Goal: Navigation & Orientation: Find specific page/section

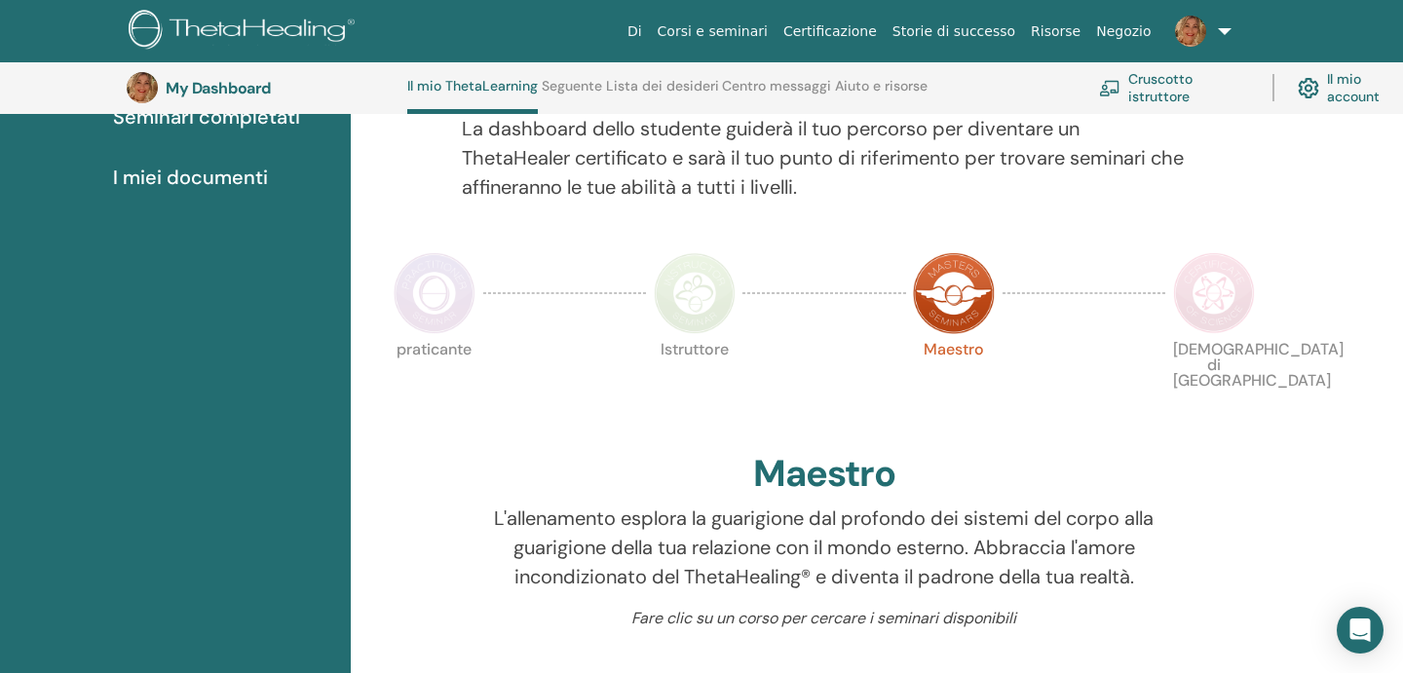
scroll to position [303, 0]
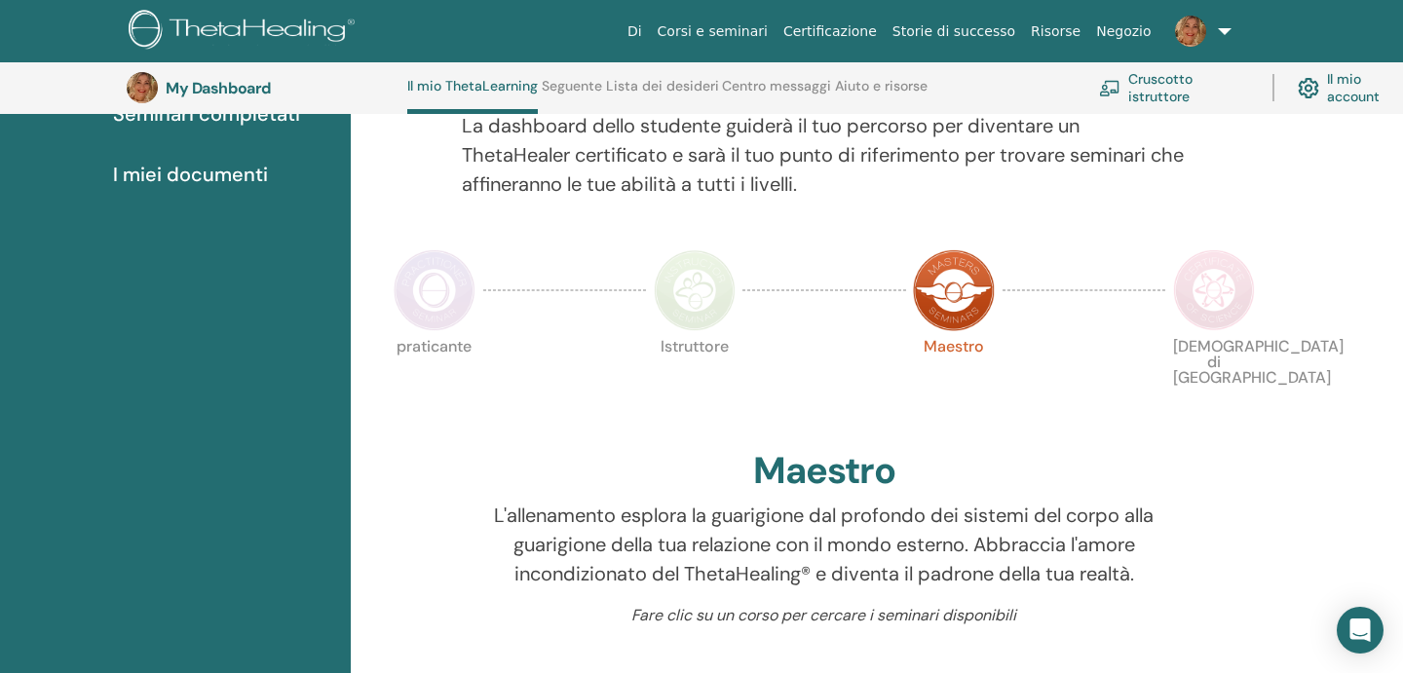
click at [686, 307] on img at bounding box center [695, 290] width 82 height 82
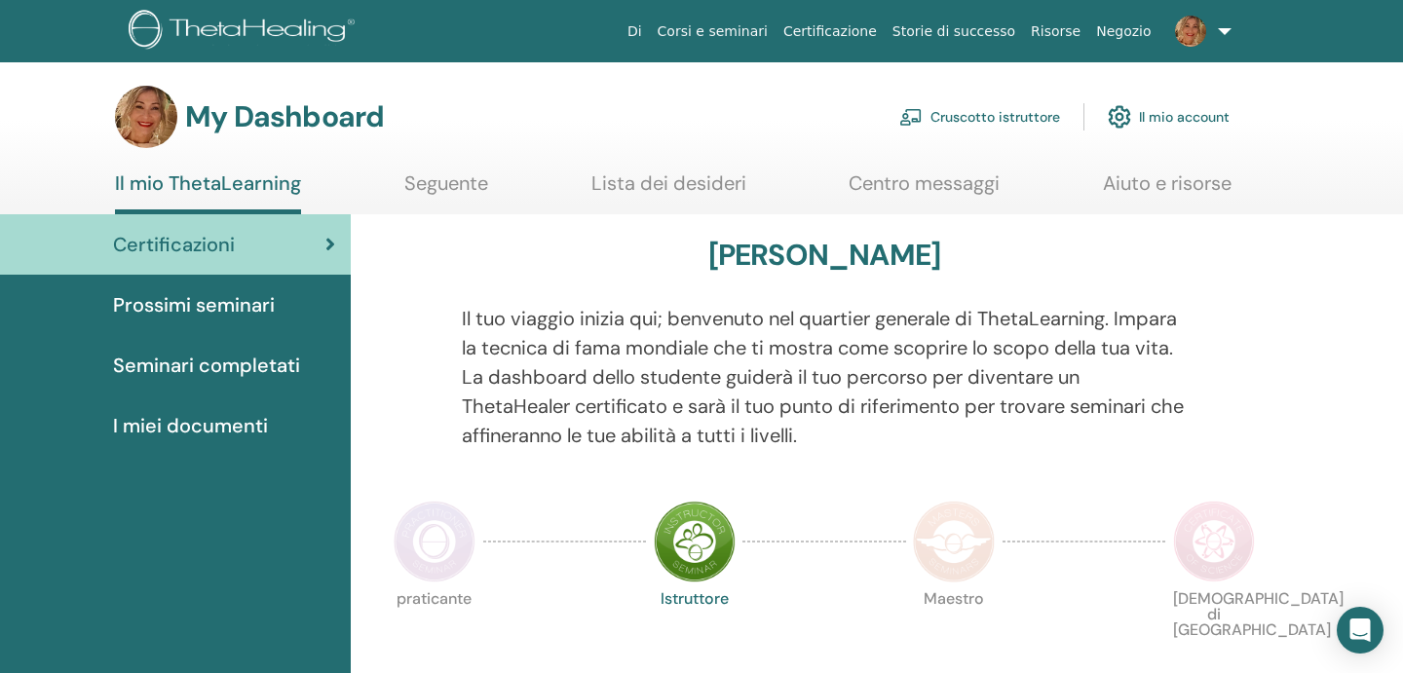
click at [440, 181] on link "Seguente" at bounding box center [446, 190] width 84 height 38
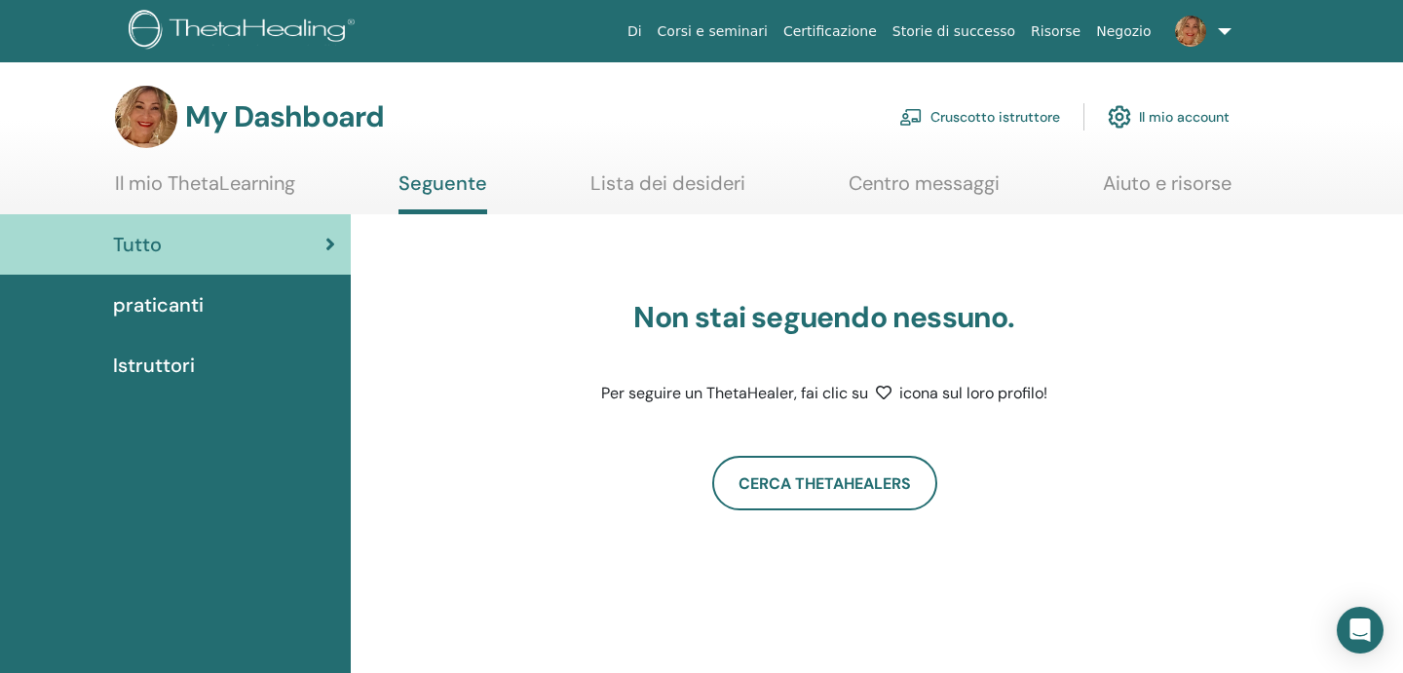
click at [700, 185] on link "Lista dei desideri" at bounding box center [667, 190] width 155 height 38
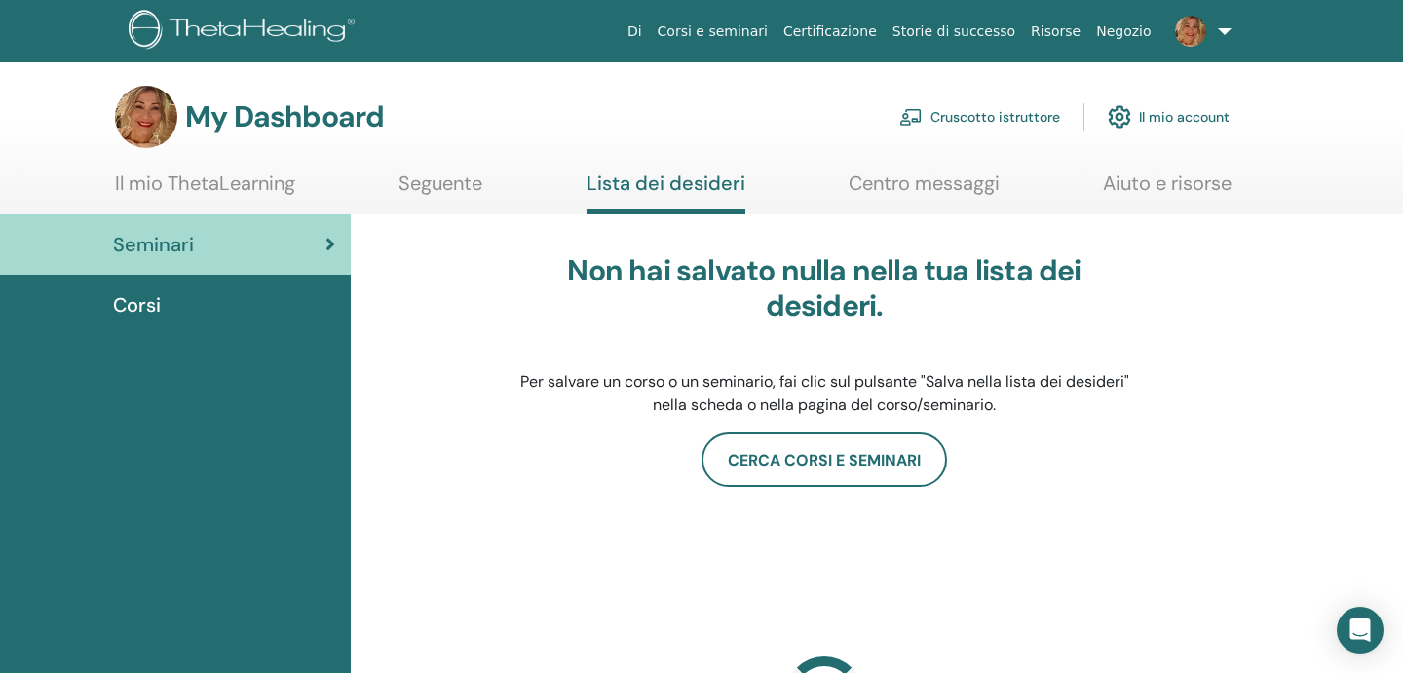
click at [964, 179] on link "Centro messaggi" at bounding box center [924, 190] width 151 height 38
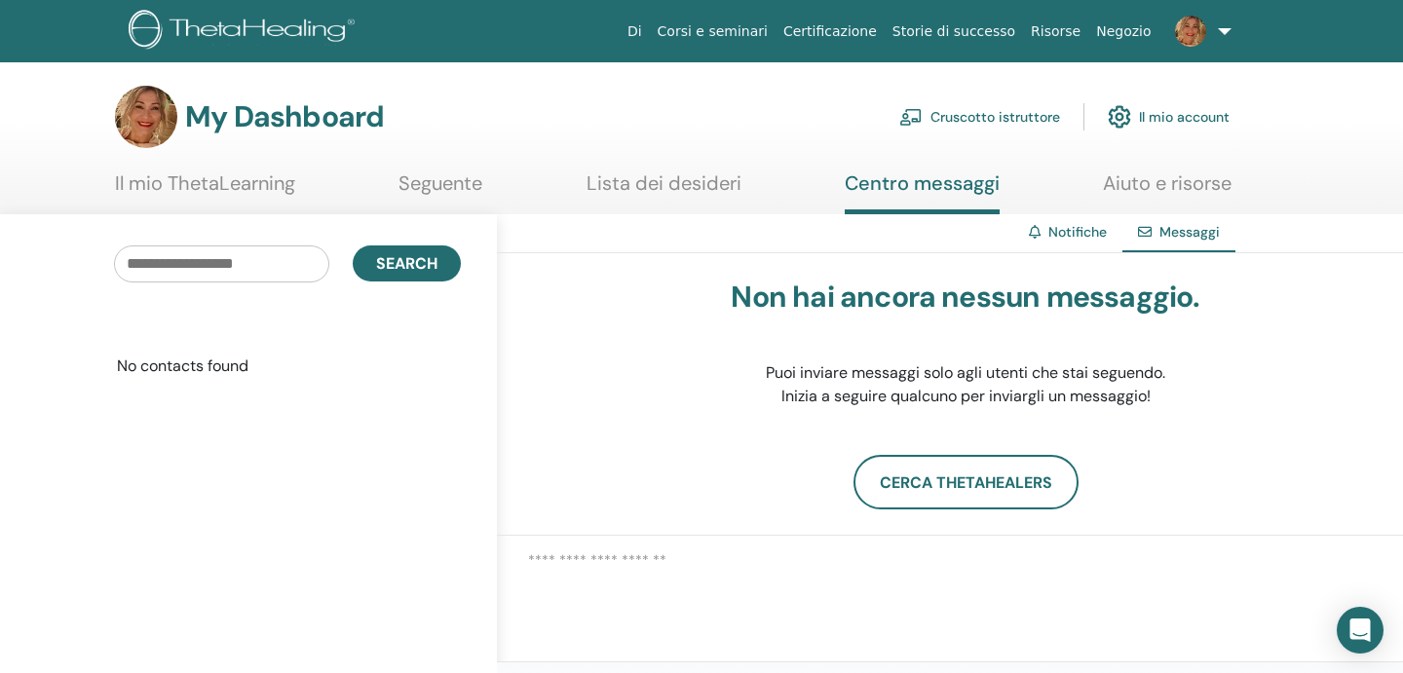
click at [699, 178] on link "Lista dei desideri" at bounding box center [664, 190] width 155 height 38
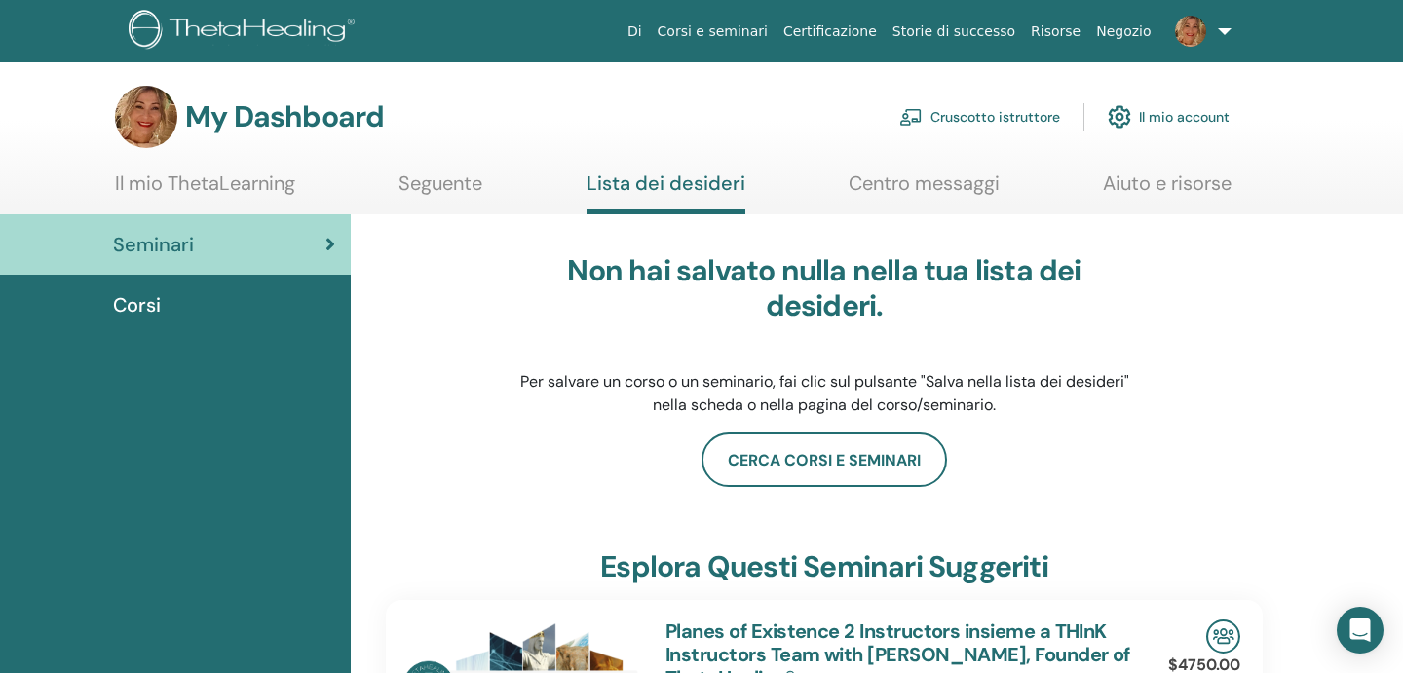
click at [1157, 195] on link "Aiuto e risorse" at bounding box center [1167, 190] width 129 height 38
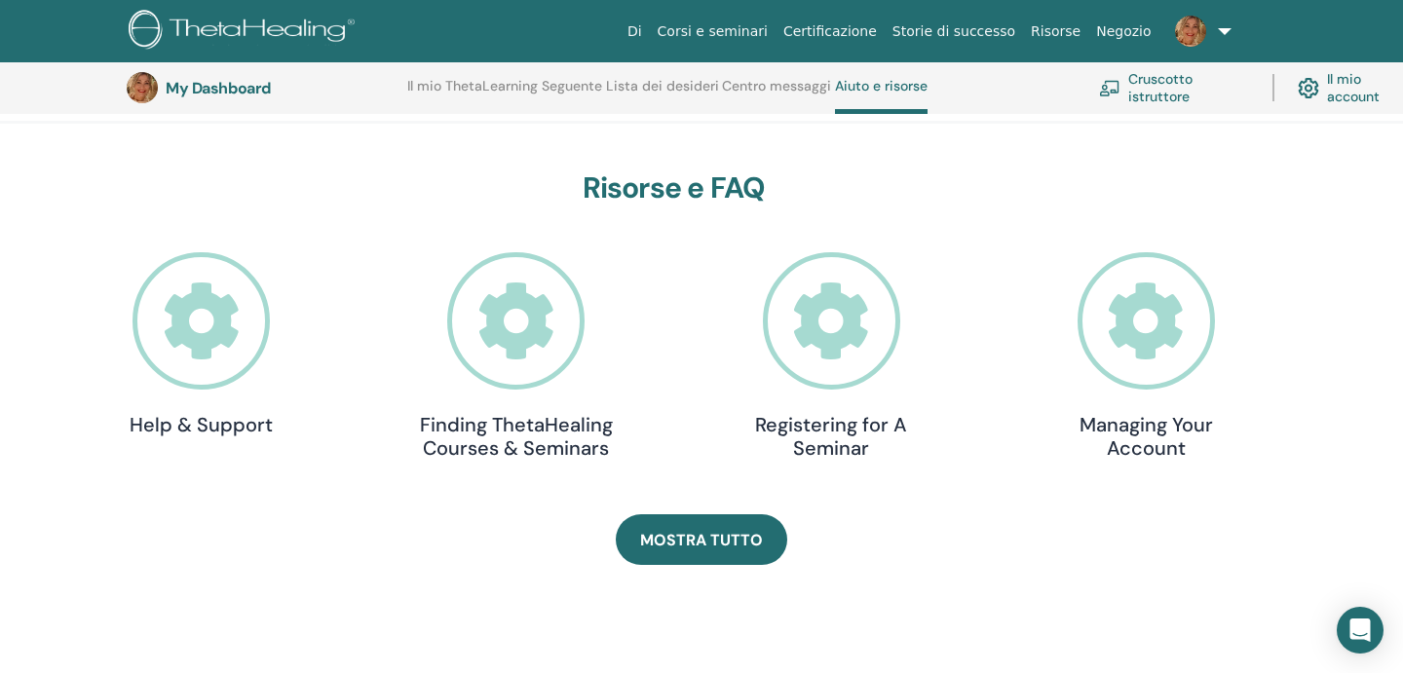
scroll to position [518, 0]
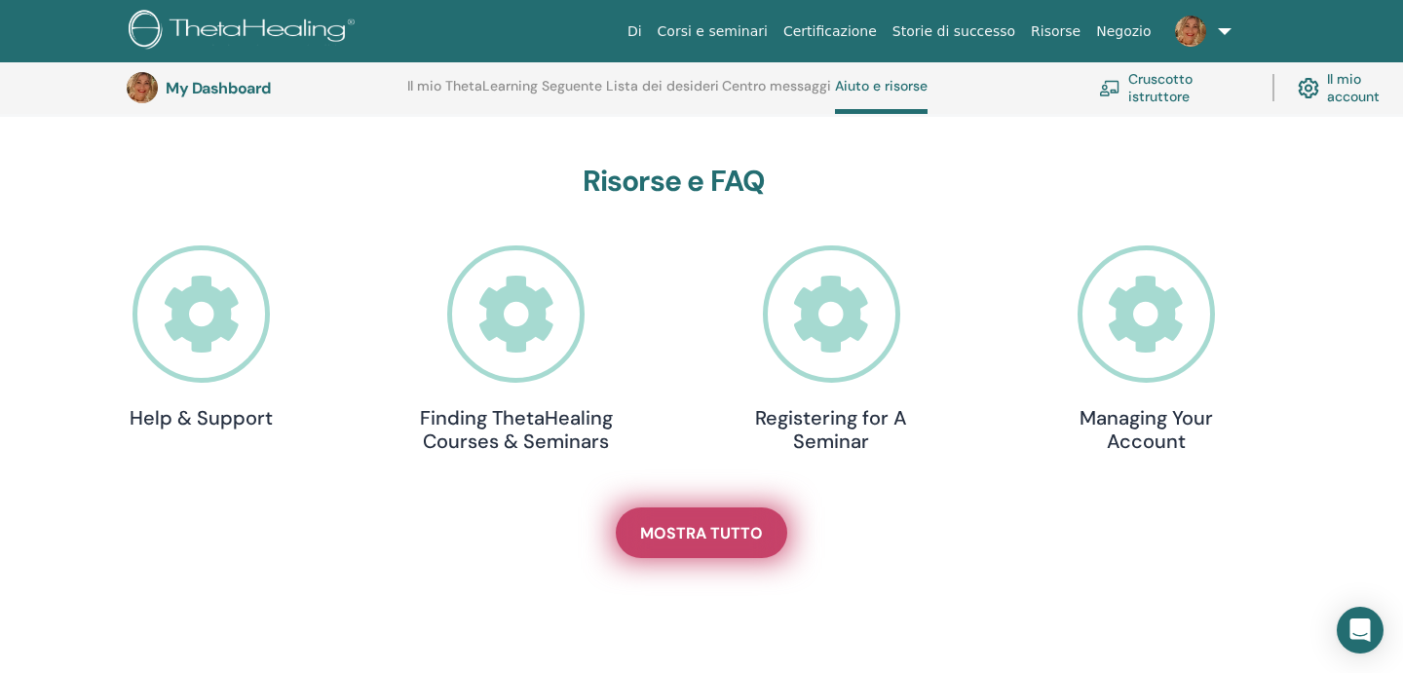
click at [683, 533] on span "Mostra tutto" at bounding box center [701, 533] width 123 height 20
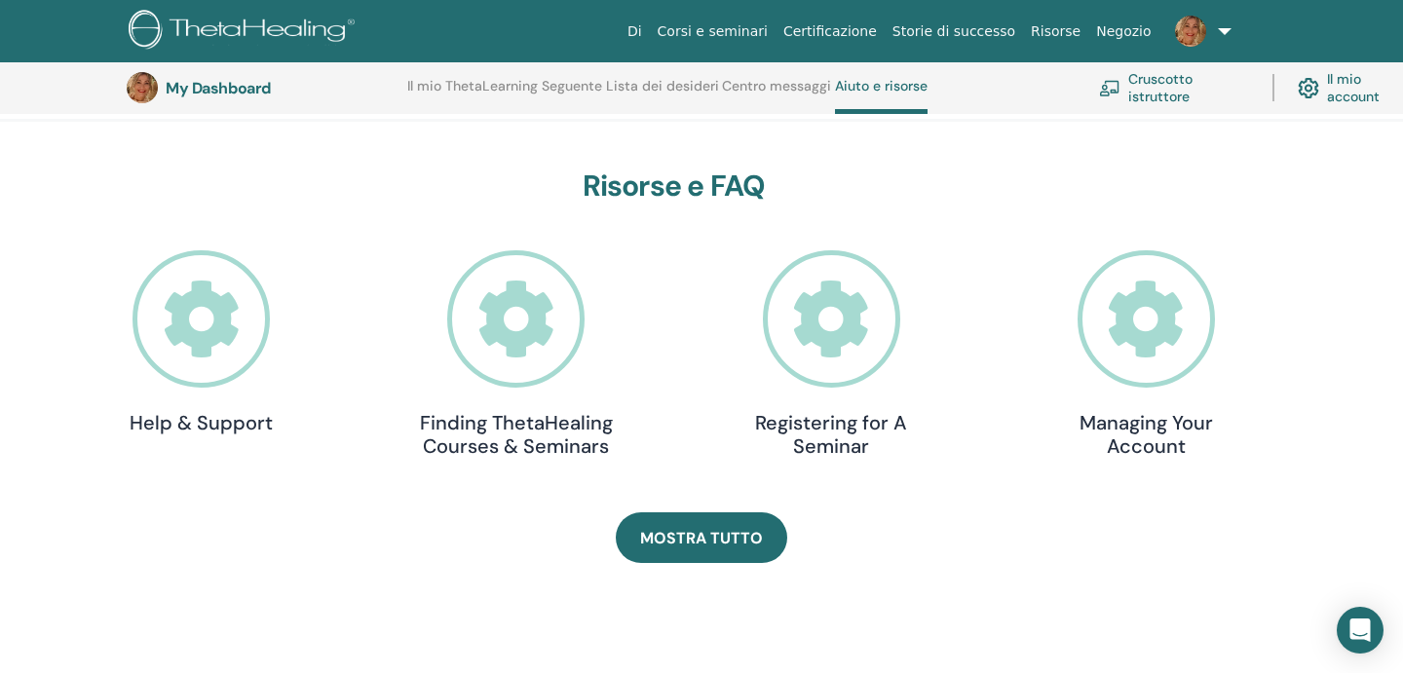
scroll to position [518, 0]
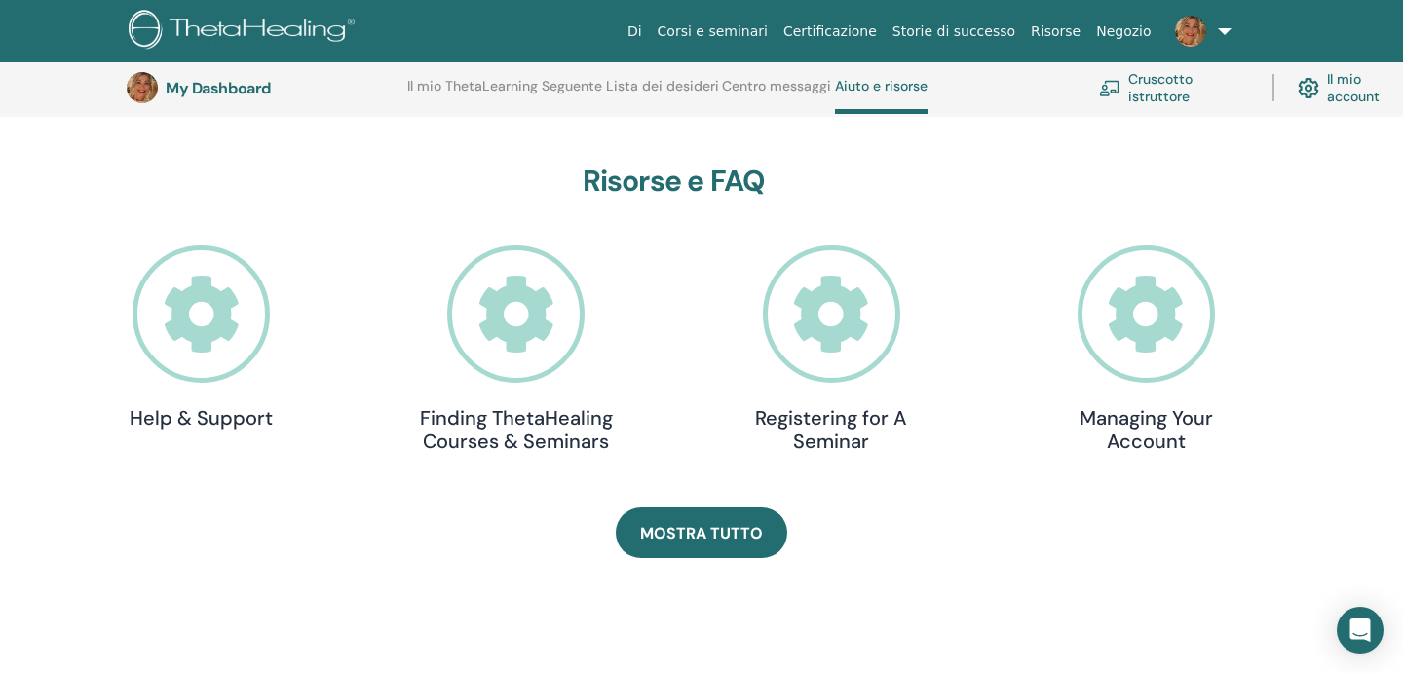
click at [227, 95] on h3 "My Dashboard" at bounding box center [263, 88] width 195 height 19
click at [1160, 89] on link "Cruscotto istruttore" at bounding box center [1174, 87] width 150 height 43
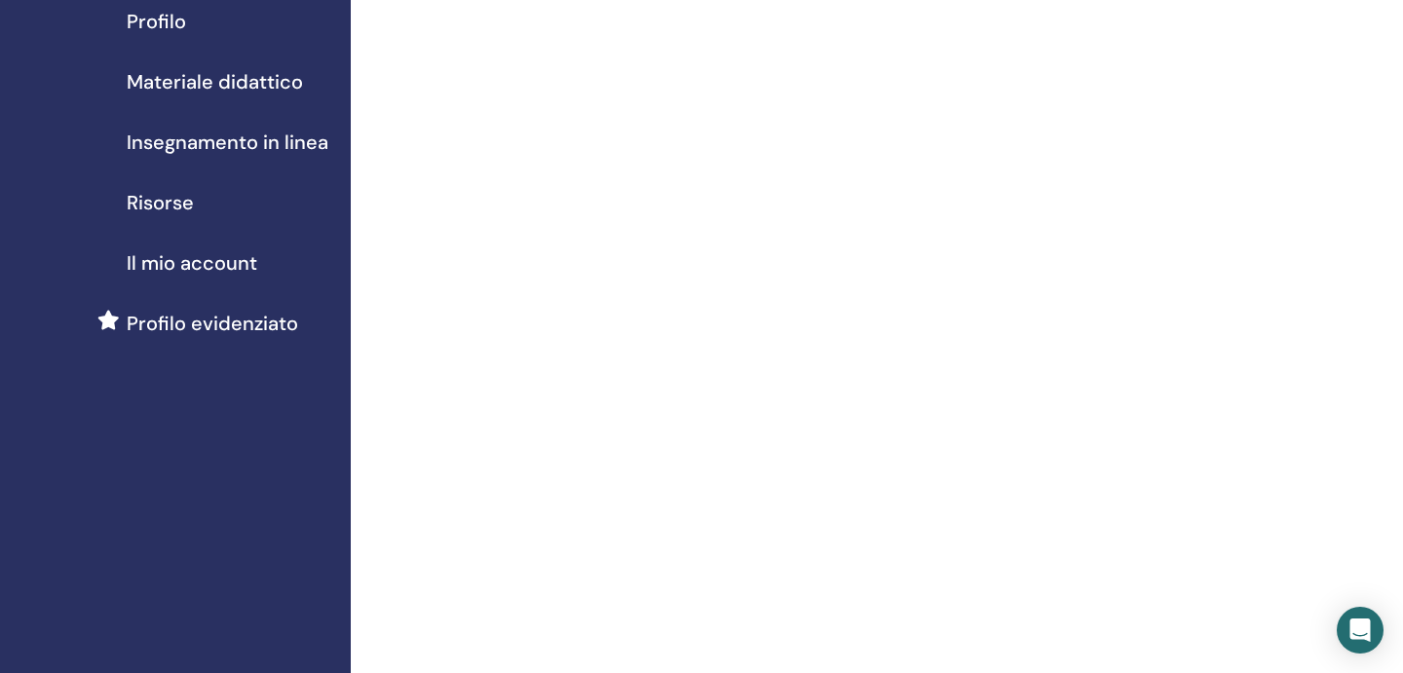
scroll to position [255, 0]
click at [169, 17] on span "Profilo" at bounding box center [156, 18] width 59 height 29
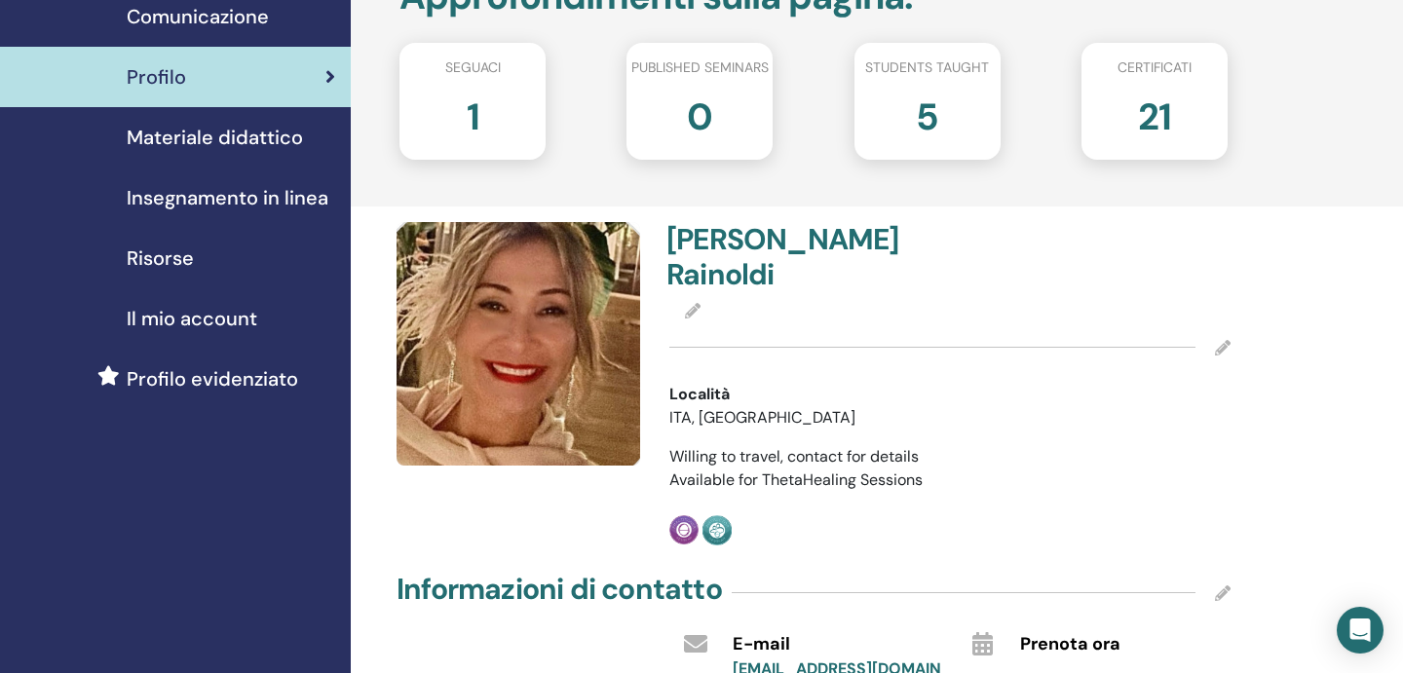
scroll to position [200, 0]
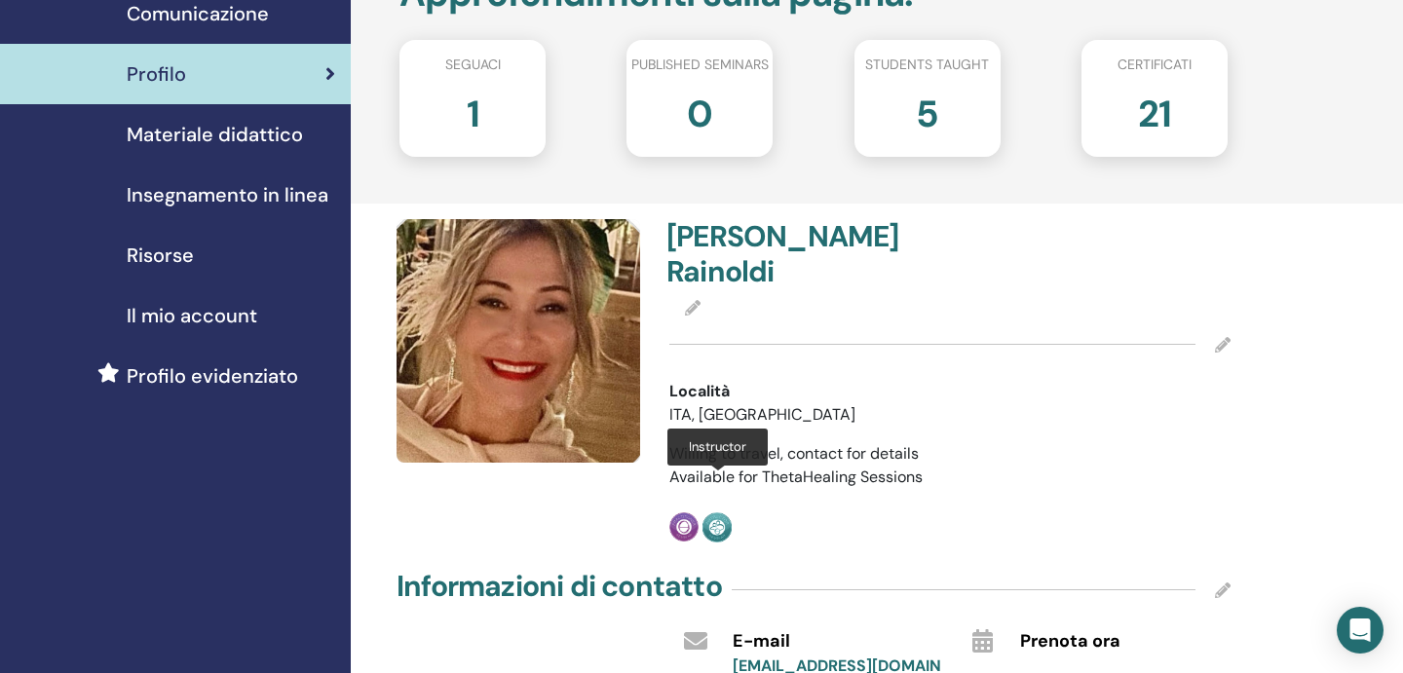
click at [714, 512] on img at bounding box center [716, 527] width 29 height 30
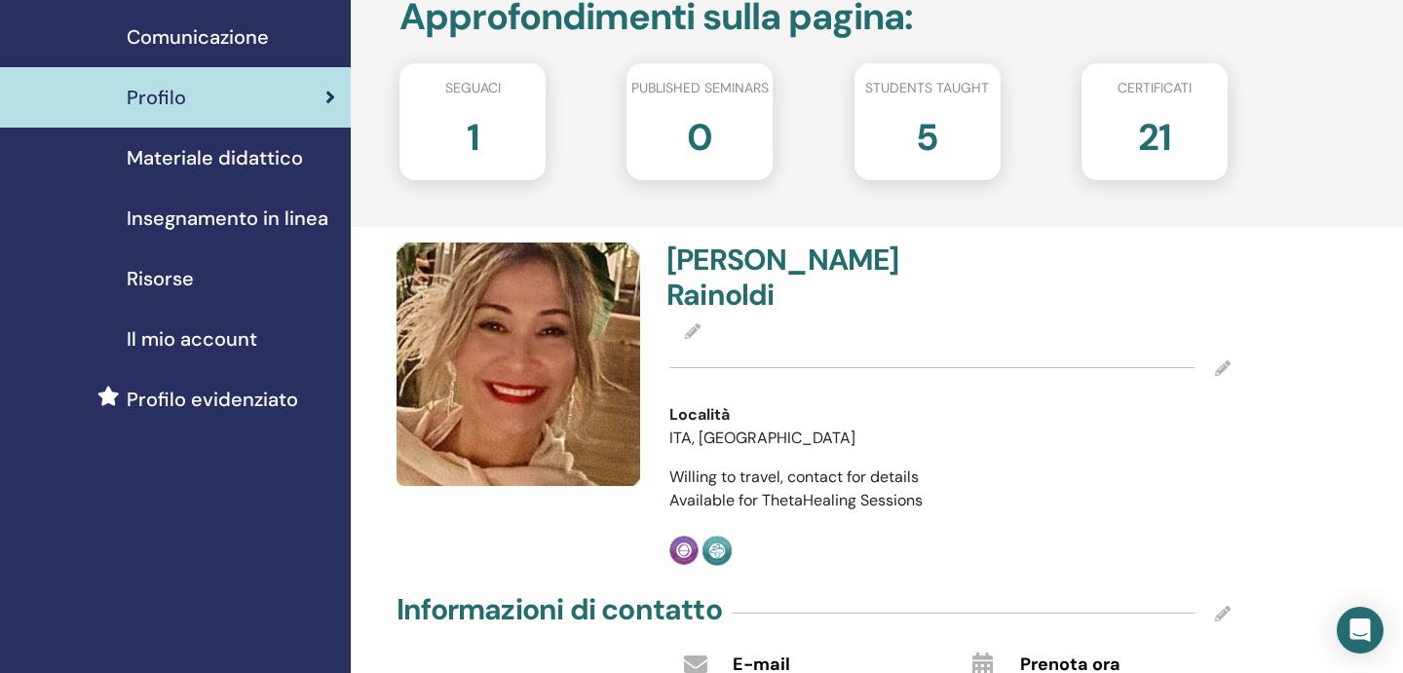
scroll to position [0, 0]
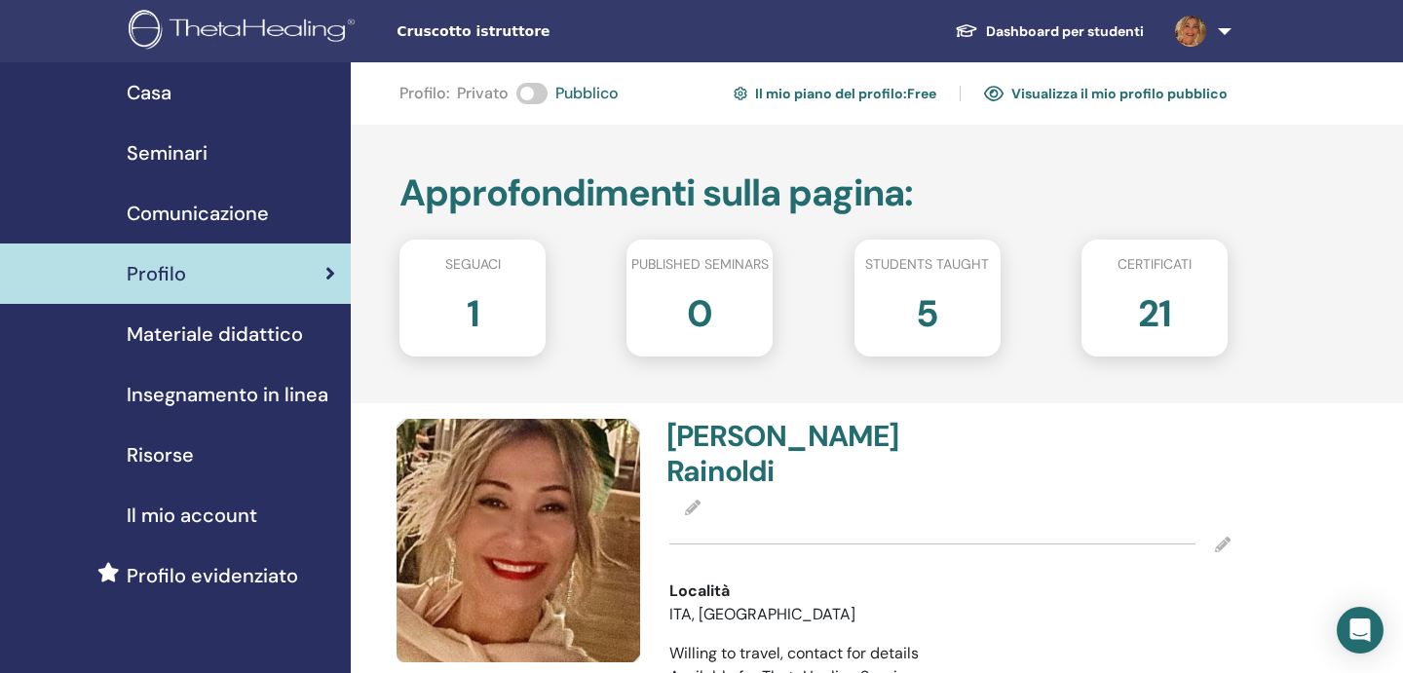
click at [259, 332] on span "Materiale didattico" at bounding box center [215, 334] width 176 height 29
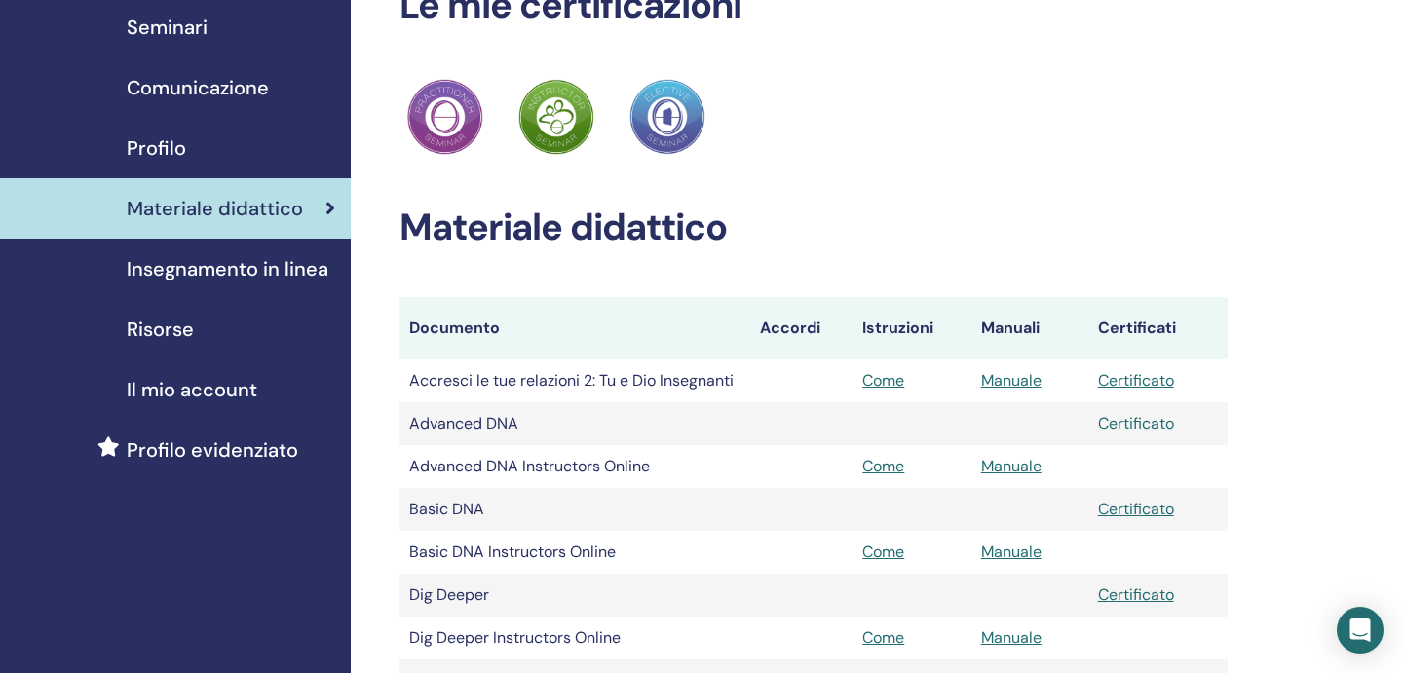
scroll to position [95, 0]
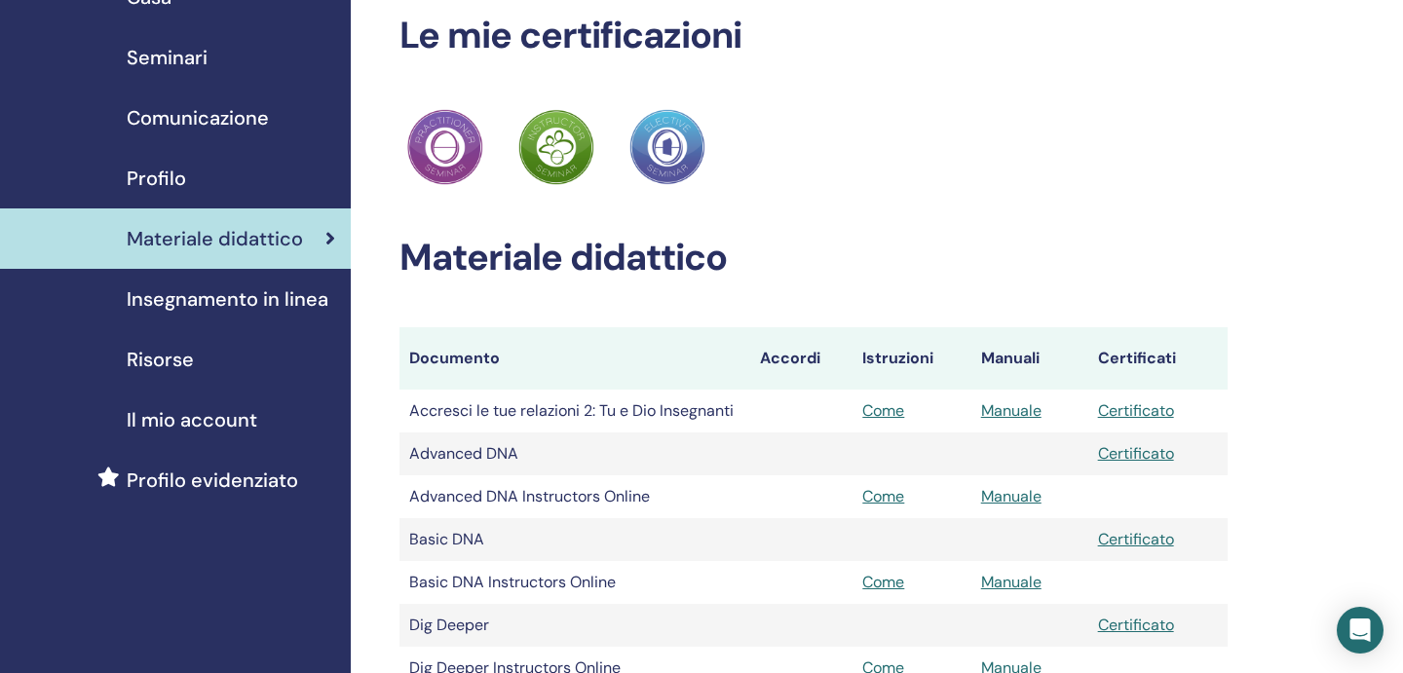
click at [170, 183] on span "Profilo" at bounding box center [156, 178] width 59 height 29
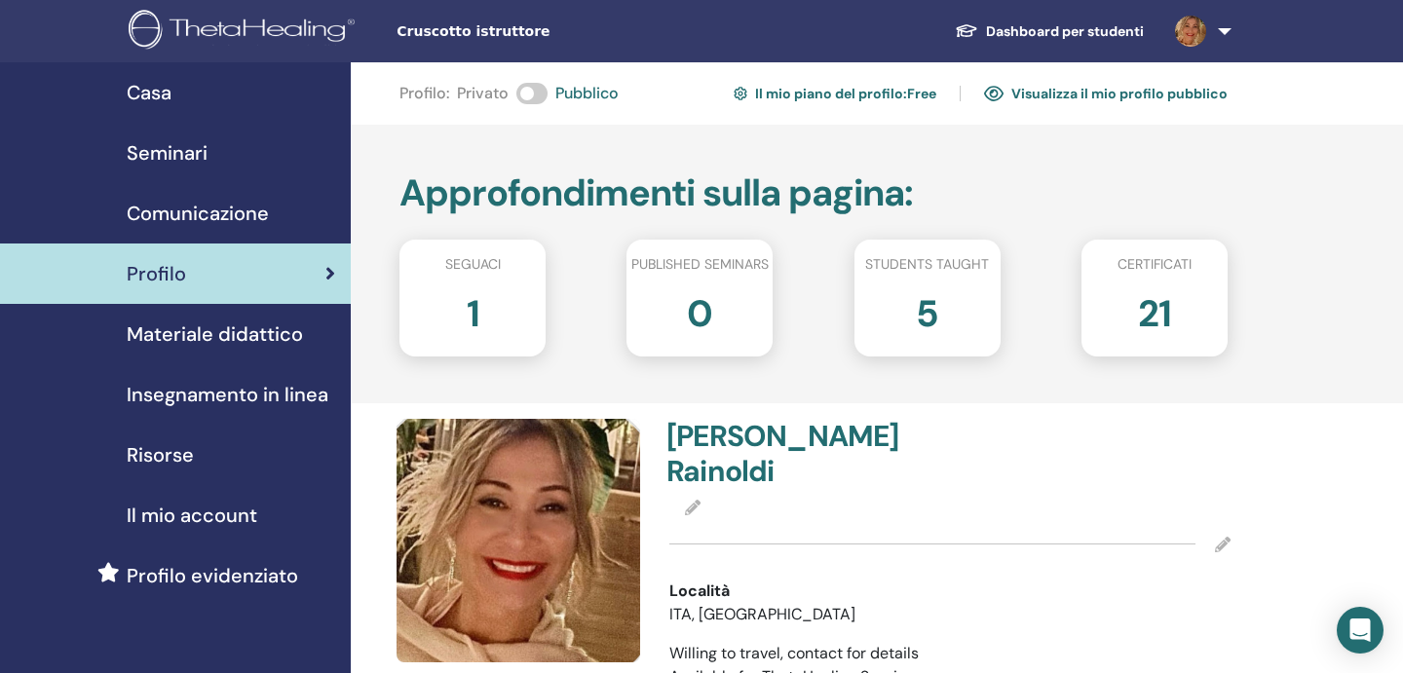
click at [468, 316] on h2 "1" at bounding box center [473, 310] width 13 height 55
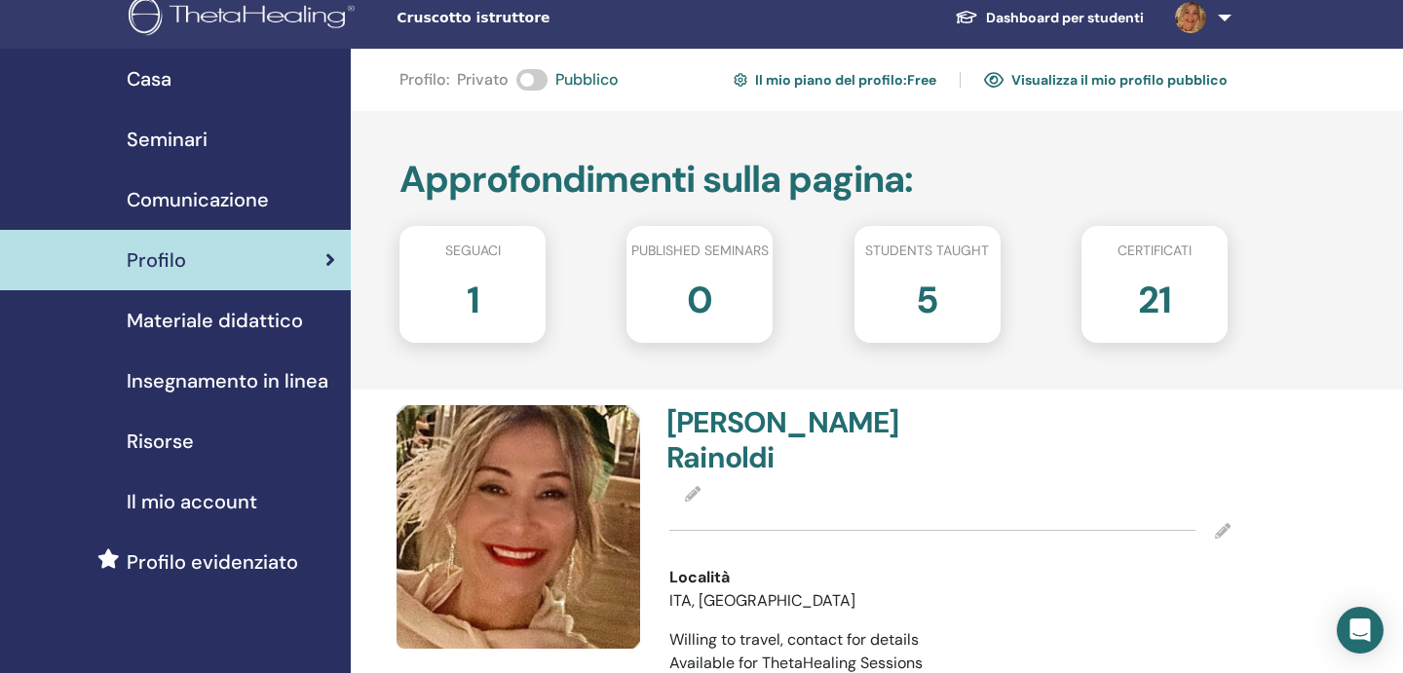
scroll to position [15, 0]
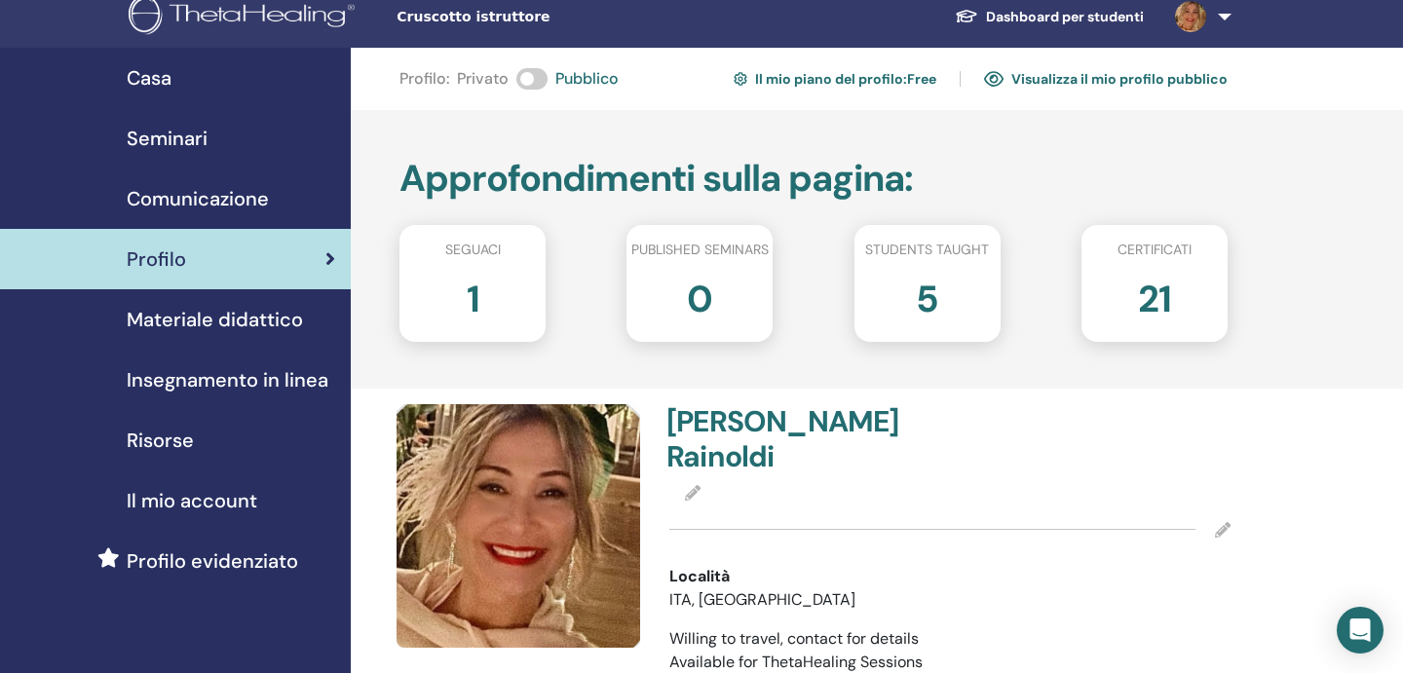
click at [247, 325] on span "Materiale didattico" at bounding box center [215, 319] width 176 height 29
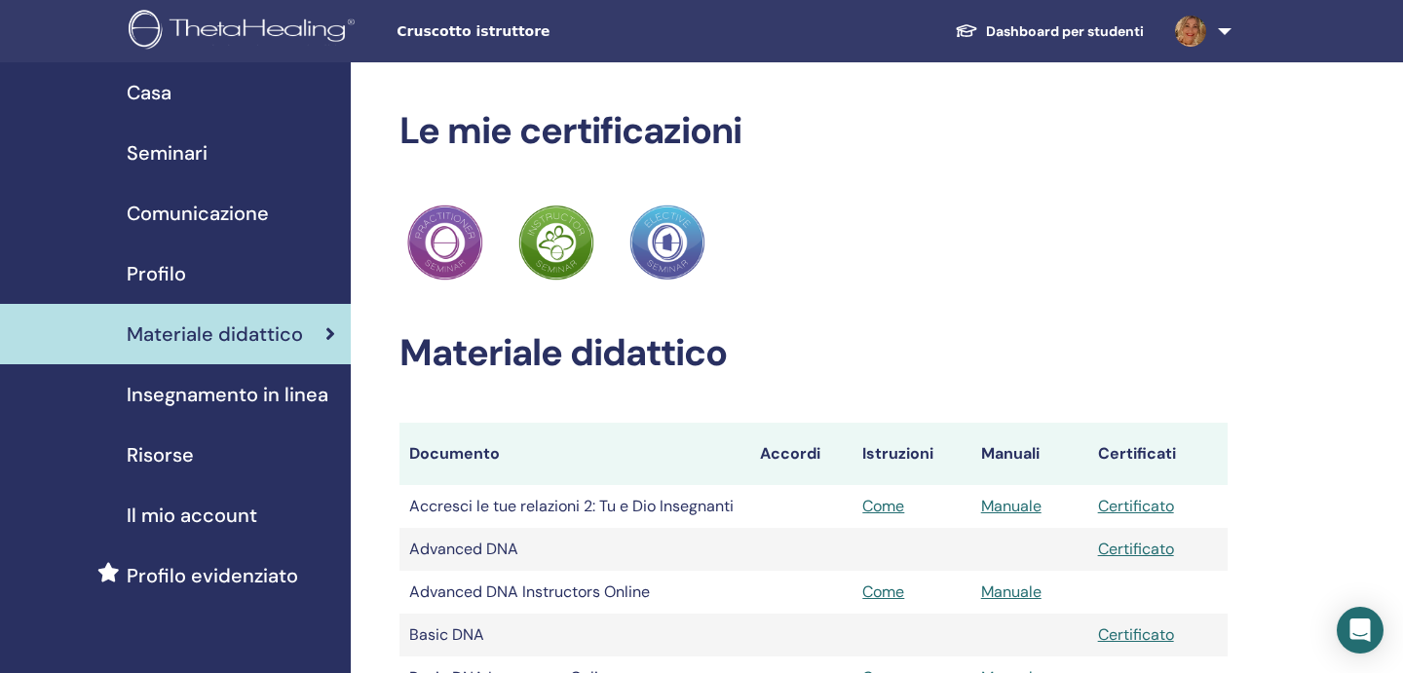
click at [232, 400] on span "Insegnamento in linea" at bounding box center [228, 394] width 202 height 29
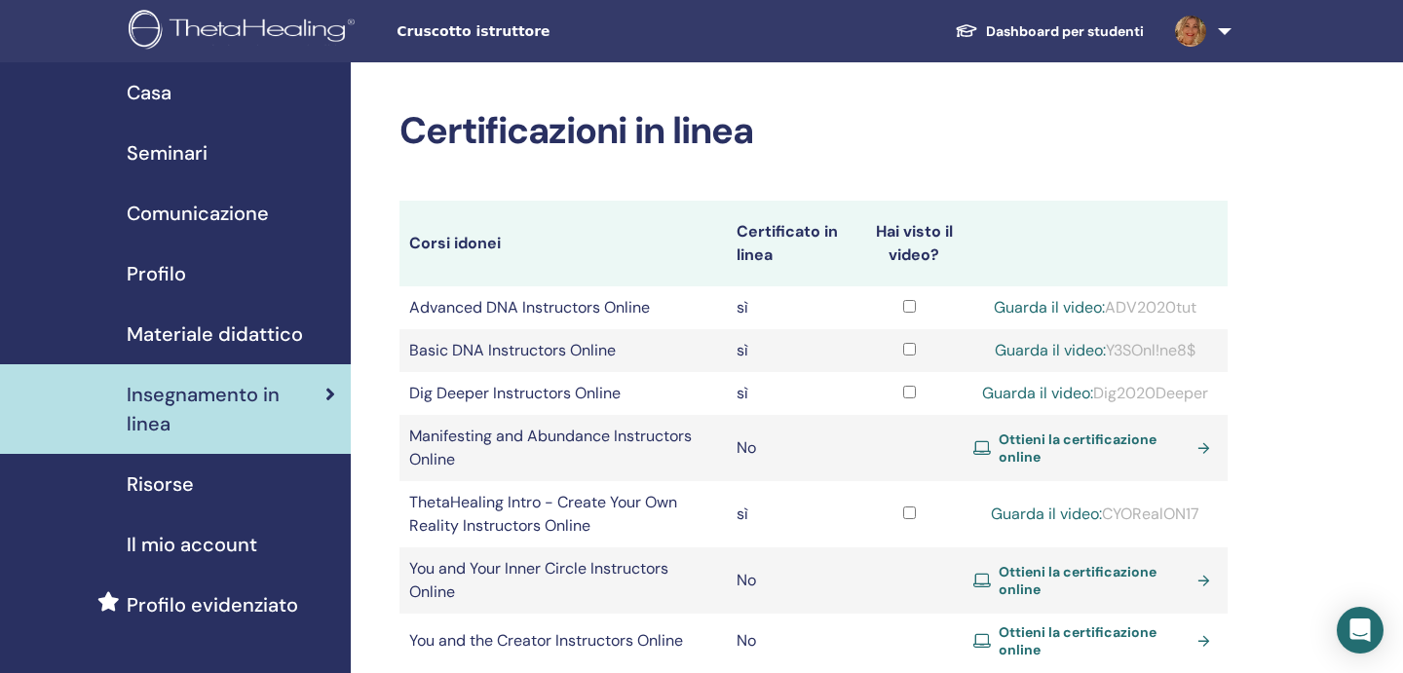
click at [164, 476] on span "Risorse" at bounding box center [160, 484] width 67 height 29
